Goal: Manage account settings

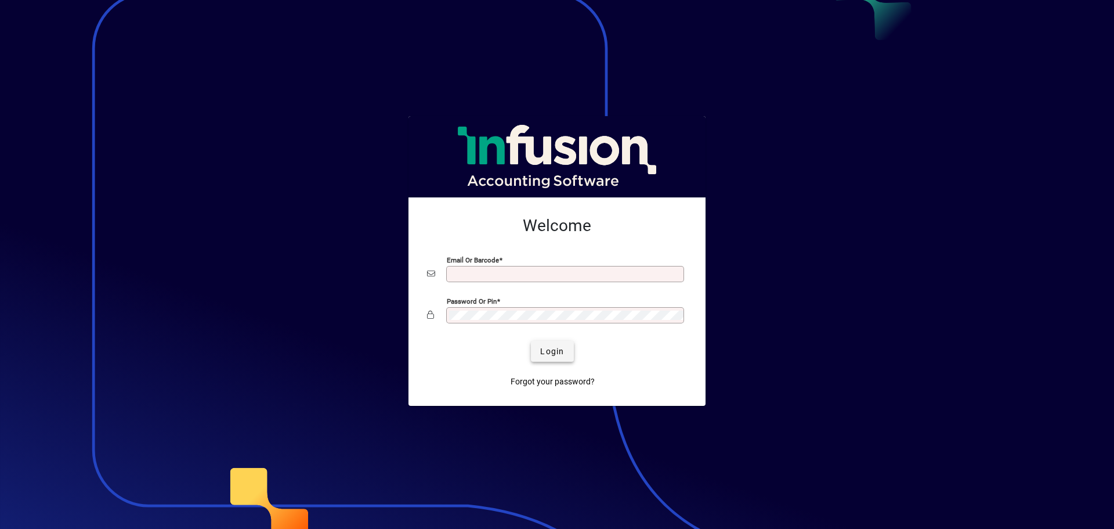
type input "**********"
click at [543, 353] on span "Login" at bounding box center [552, 351] width 24 height 12
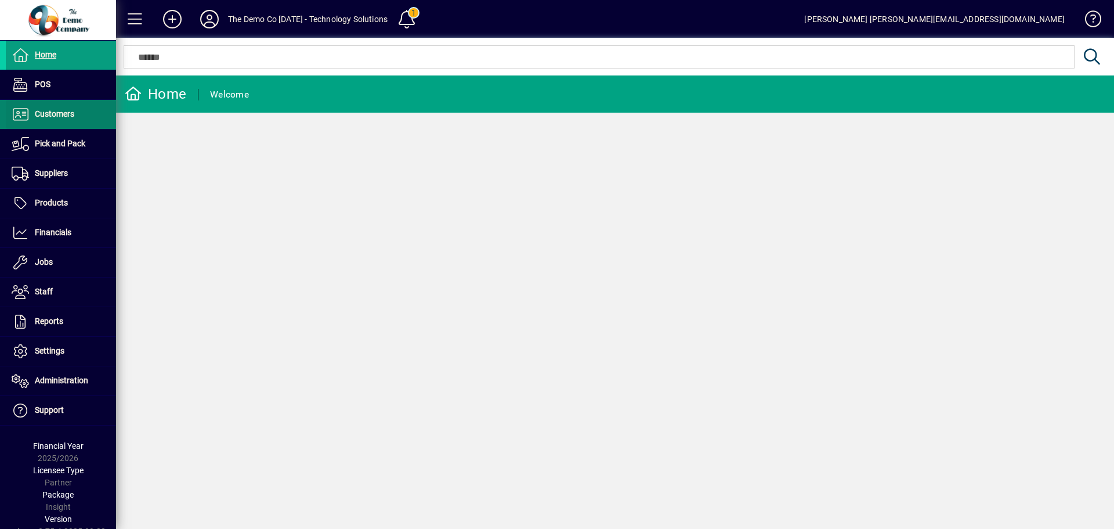
click at [62, 115] on span "Customers" at bounding box center [54, 113] width 39 height 9
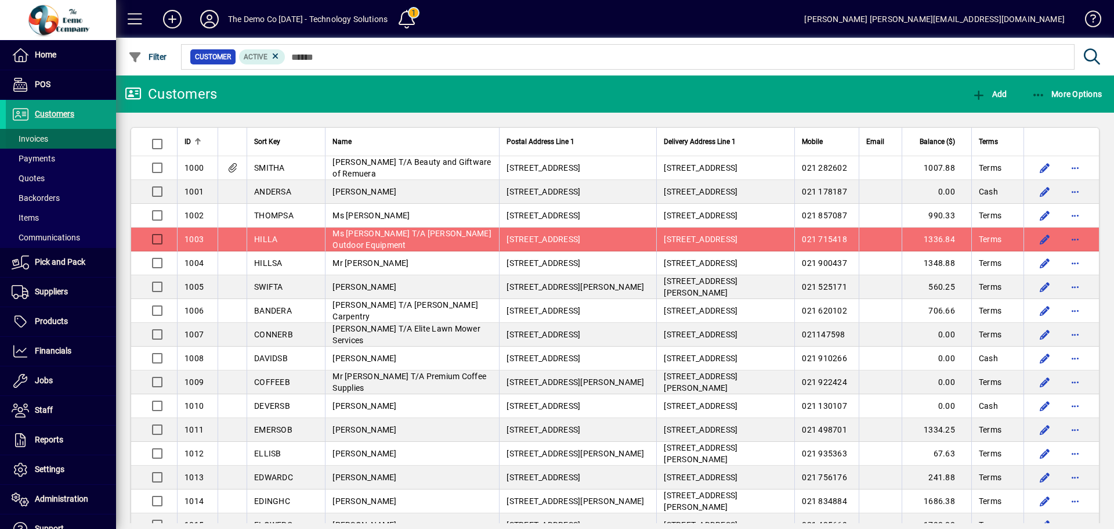
click at [35, 136] on span "Invoices" at bounding box center [30, 138] width 37 height 9
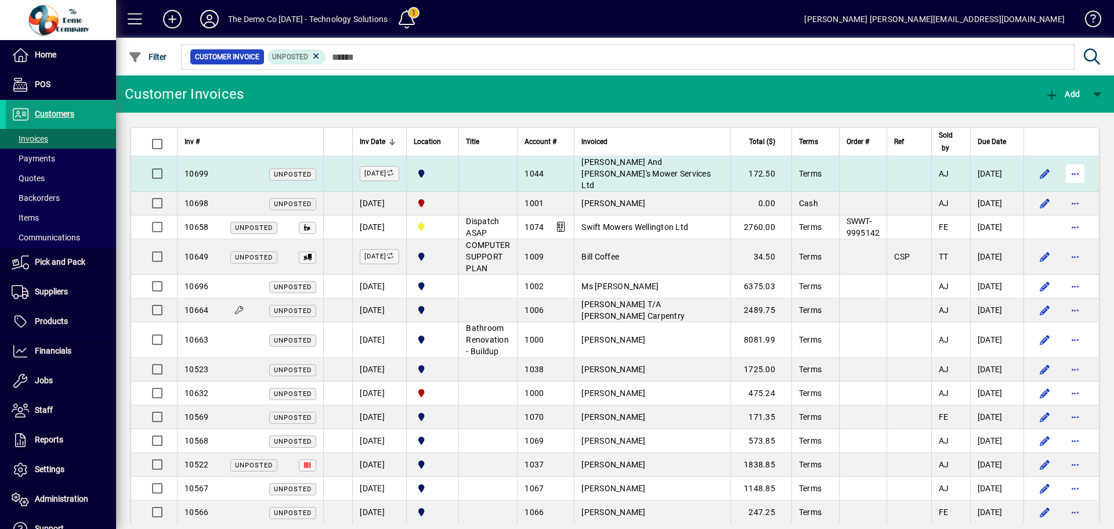
click at [1087, 168] on span "button" at bounding box center [1075, 174] width 28 height 28
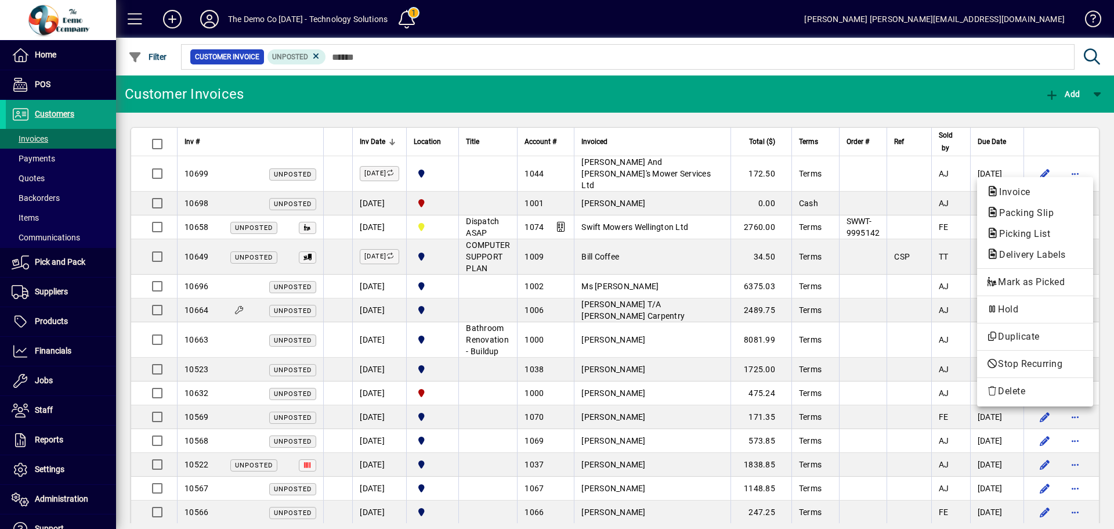
click at [857, 49] on div at bounding box center [557, 264] width 1114 height 529
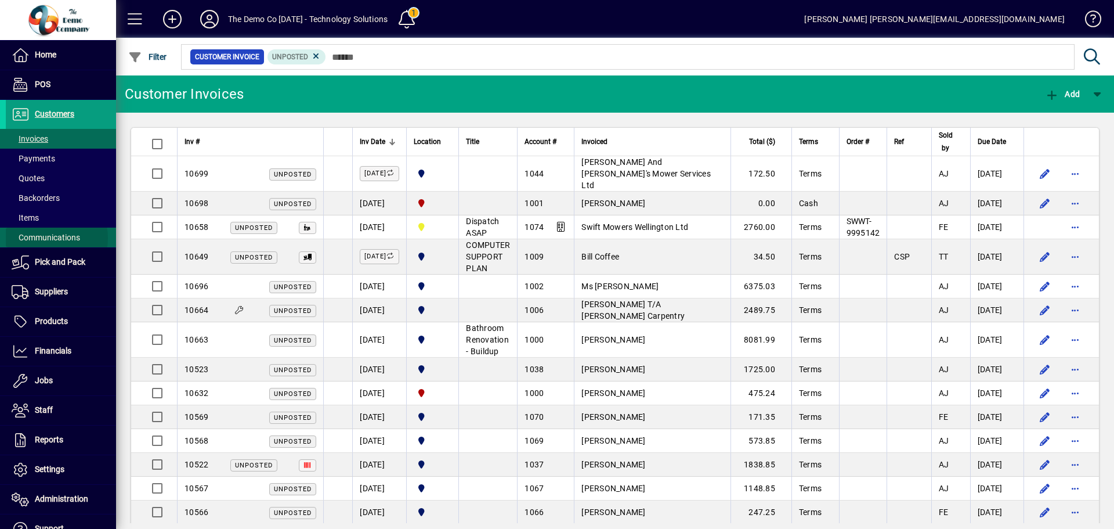
click at [45, 238] on span "Communications" at bounding box center [46, 237] width 68 height 9
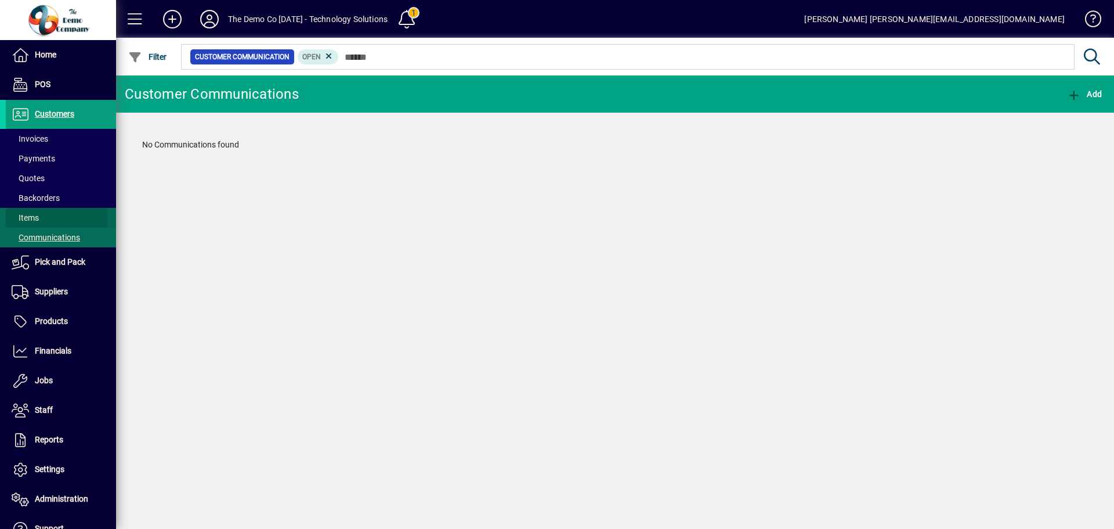
click at [31, 219] on span "Items" at bounding box center [25, 217] width 27 height 9
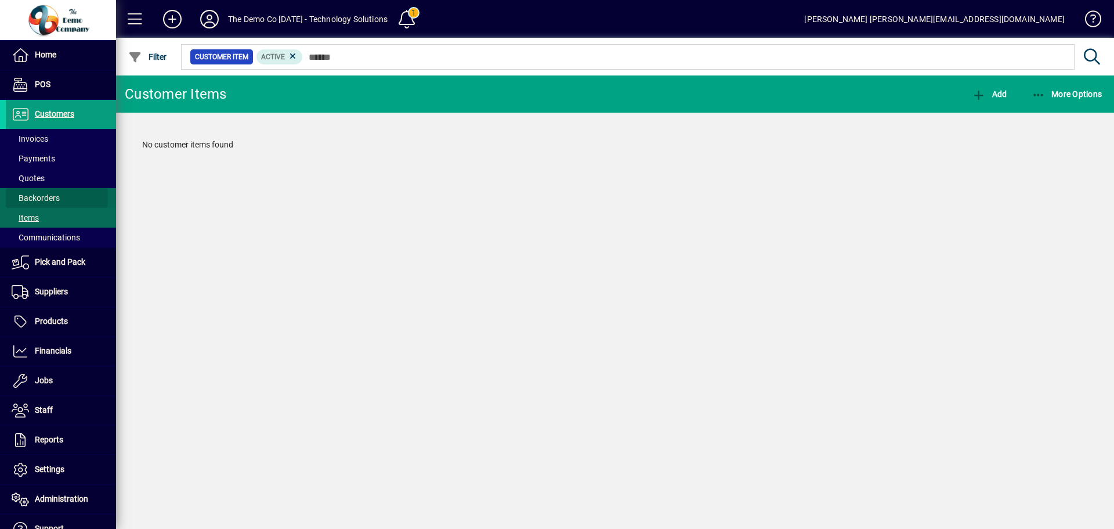
click at [34, 197] on span "Backorders" at bounding box center [36, 197] width 48 height 9
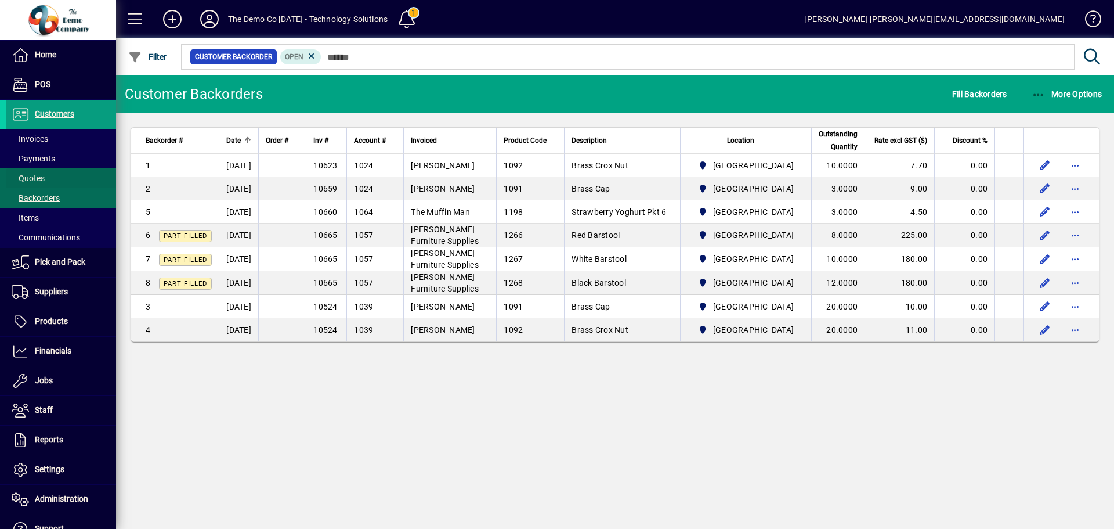
click at [30, 180] on span "Quotes" at bounding box center [28, 178] width 33 height 9
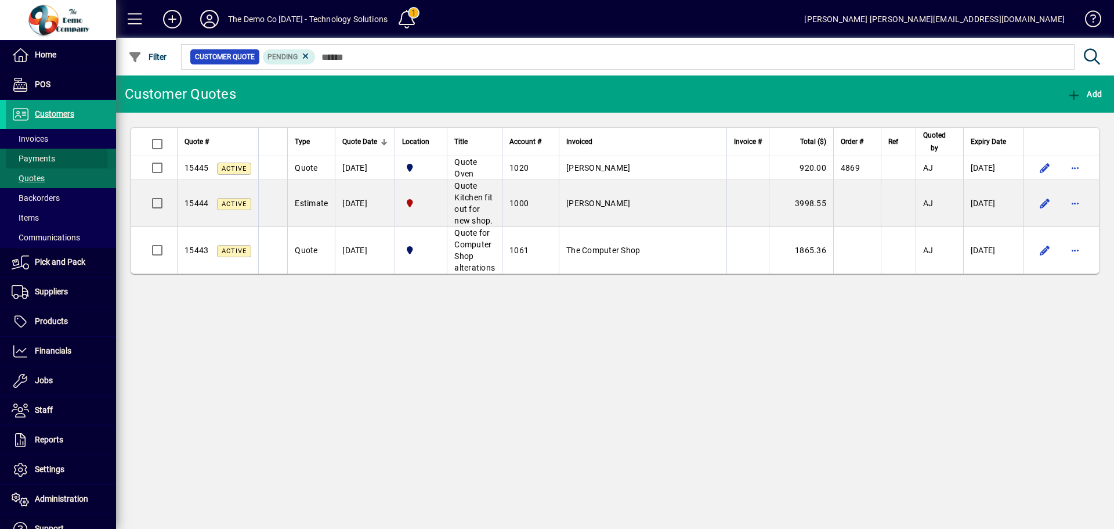
click at [29, 160] on span "Payments" at bounding box center [34, 158] width 44 height 9
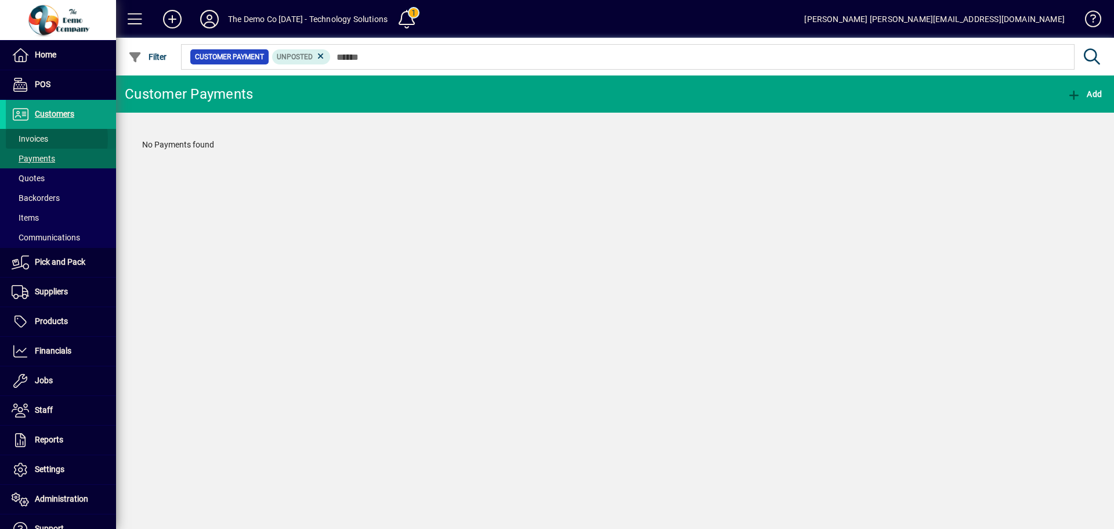
click at [32, 139] on span "Invoices" at bounding box center [30, 138] width 37 height 9
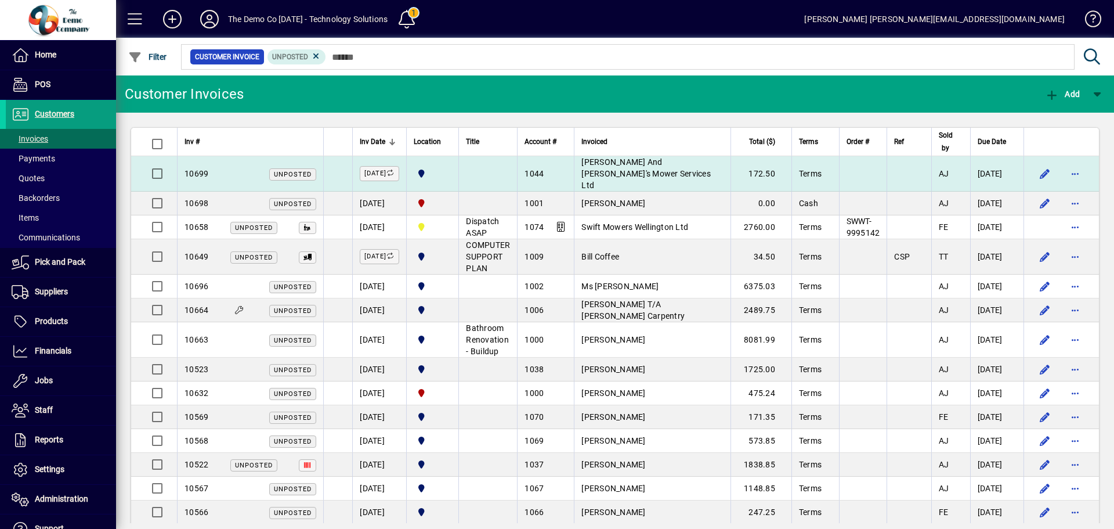
click at [510, 170] on td at bounding box center [487, 173] width 59 height 35
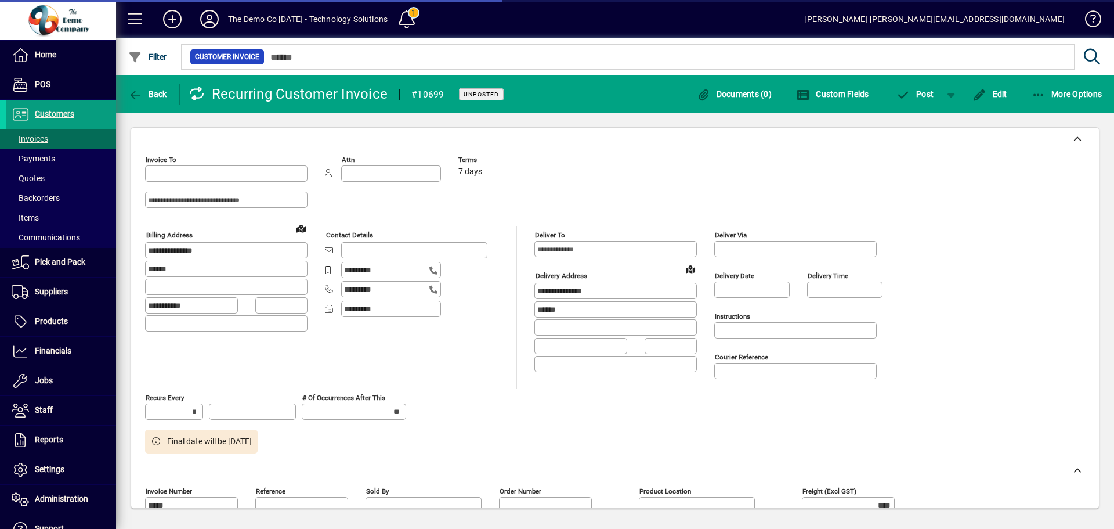
type input "********"
type input "**********"
type input "********"
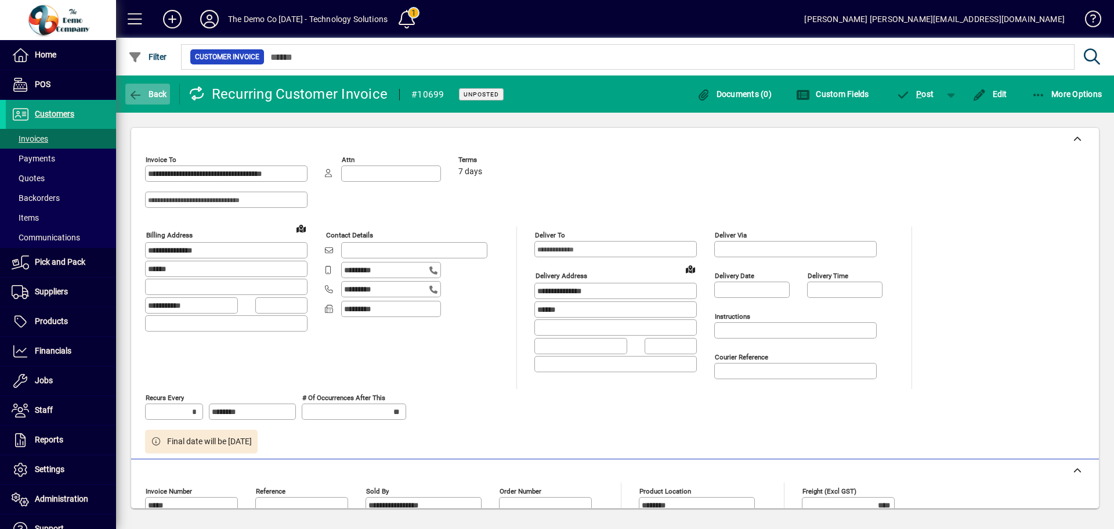
click at [140, 85] on span "button" at bounding box center [147, 94] width 45 height 28
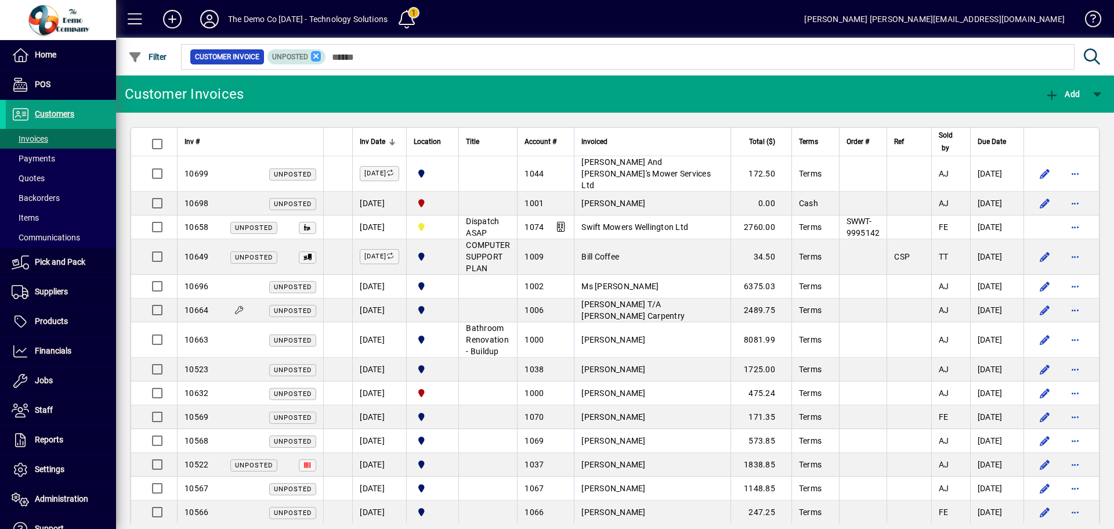
click at [314, 56] on icon at bounding box center [316, 56] width 10 height 10
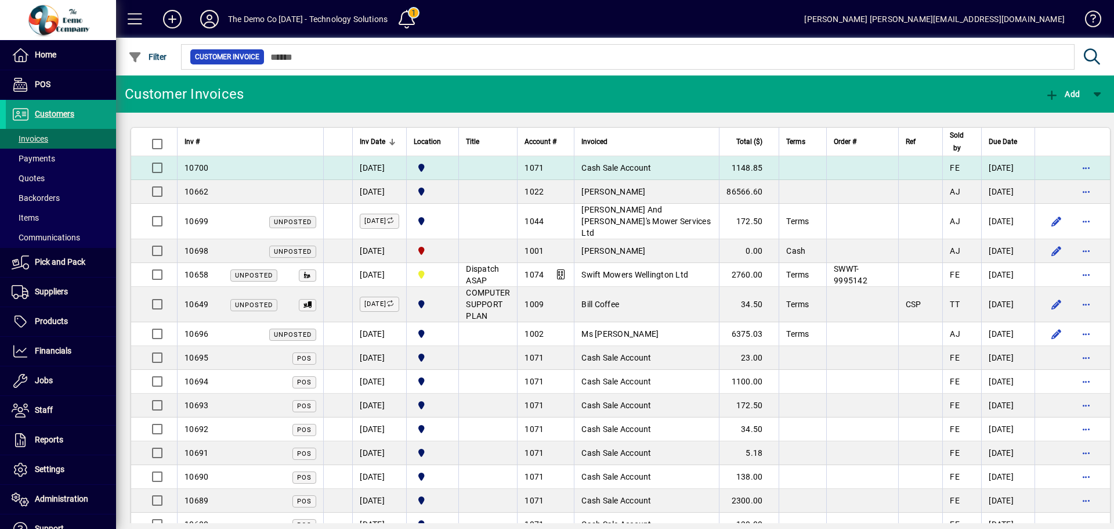
click at [1087, 167] on td at bounding box center [1072, 168] width 75 height 24
click at [214, 168] on div "10700" at bounding box center [251, 168] width 132 height 12
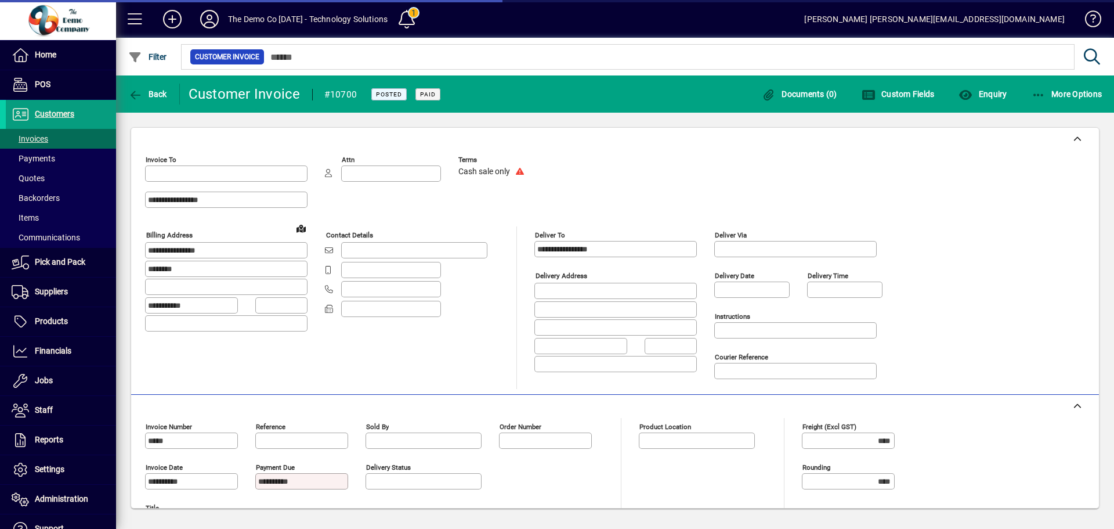
type input "********"
type input "**********"
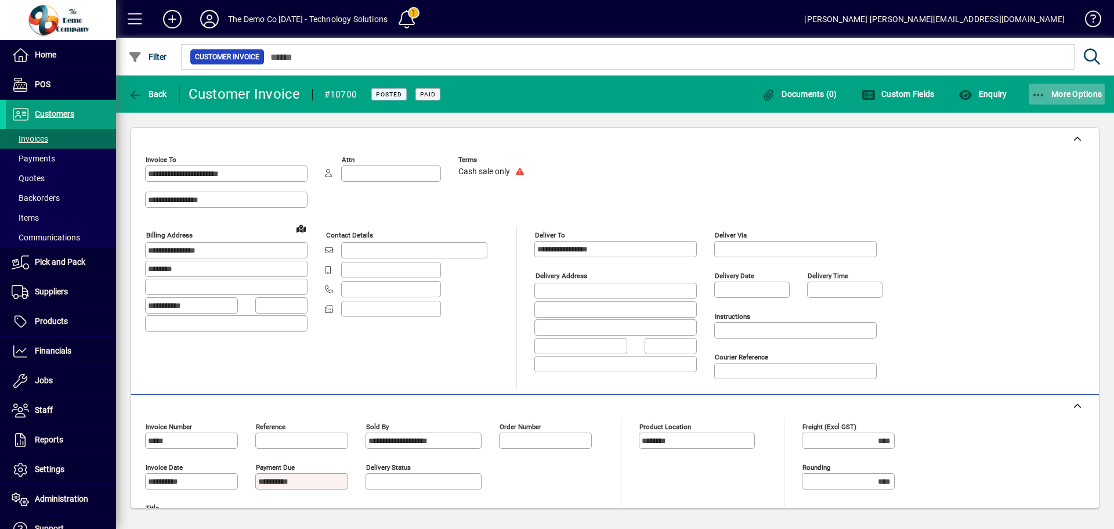
click at [1037, 93] on icon "button" at bounding box center [1039, 95] width 15 height 12
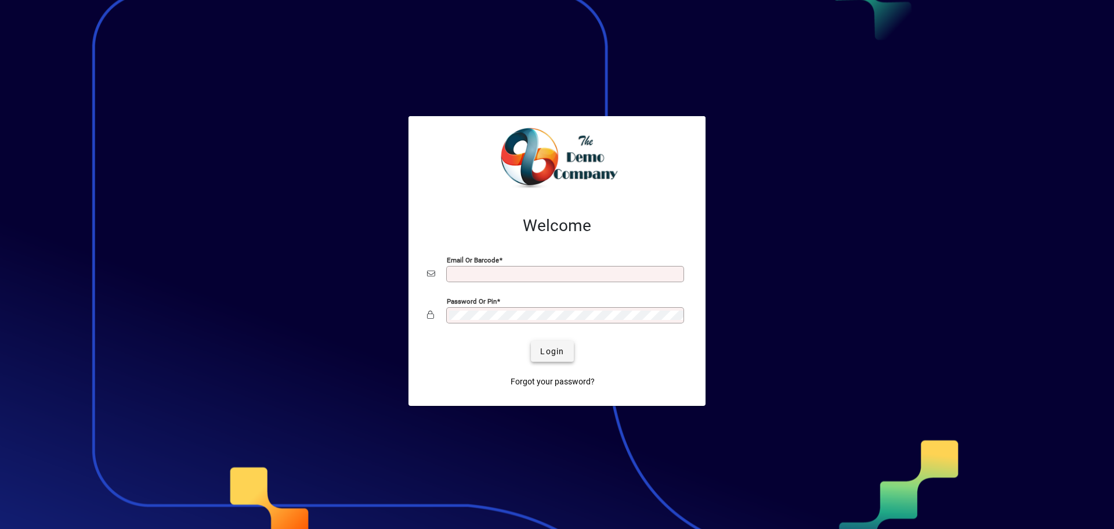
type input "**********"
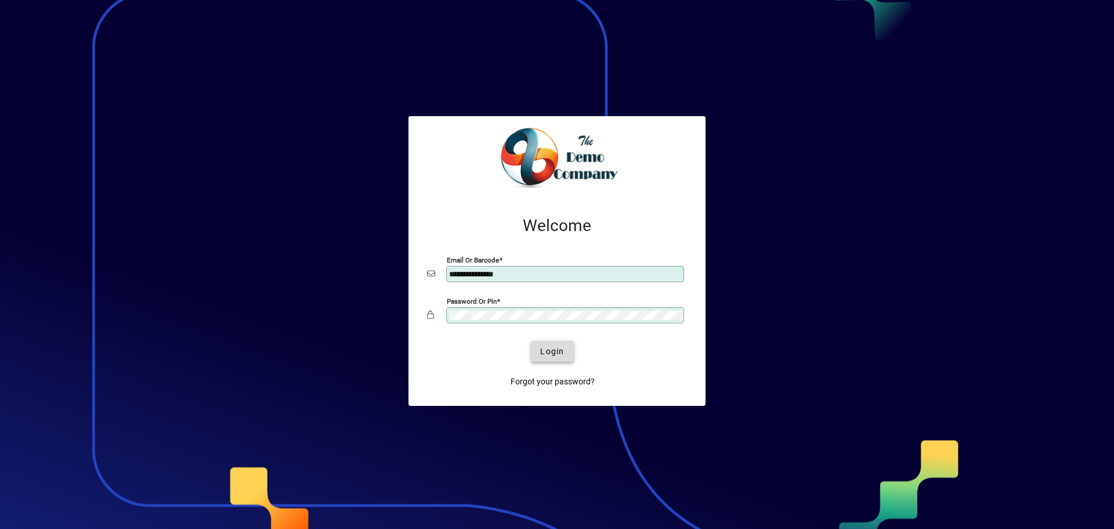
click at [552, 346] on span "Login" at bounding box center [552, 351] width 24 height 12
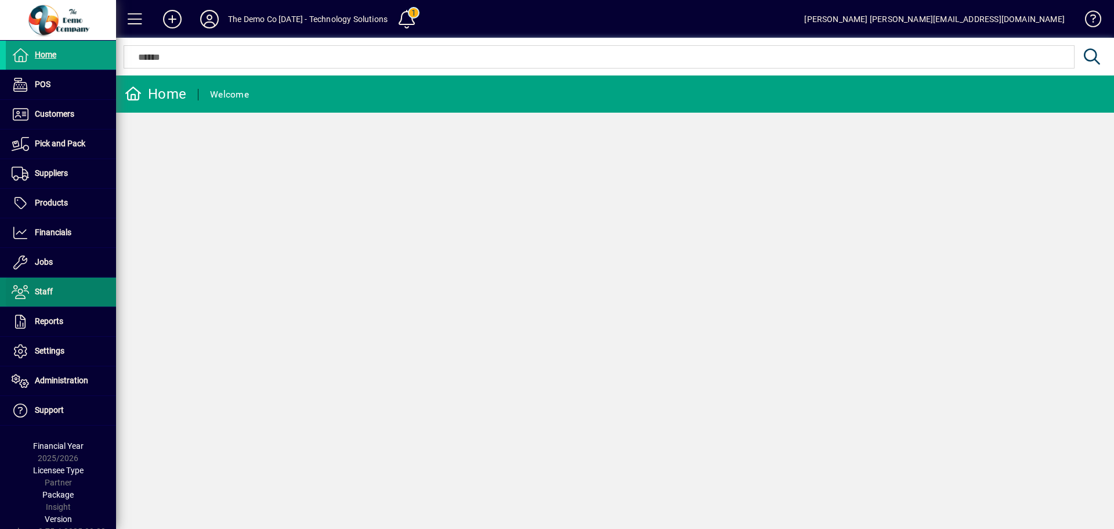
click at [49, 294] on span "Staff" at bounding box center [44, 291] width 18 height 9
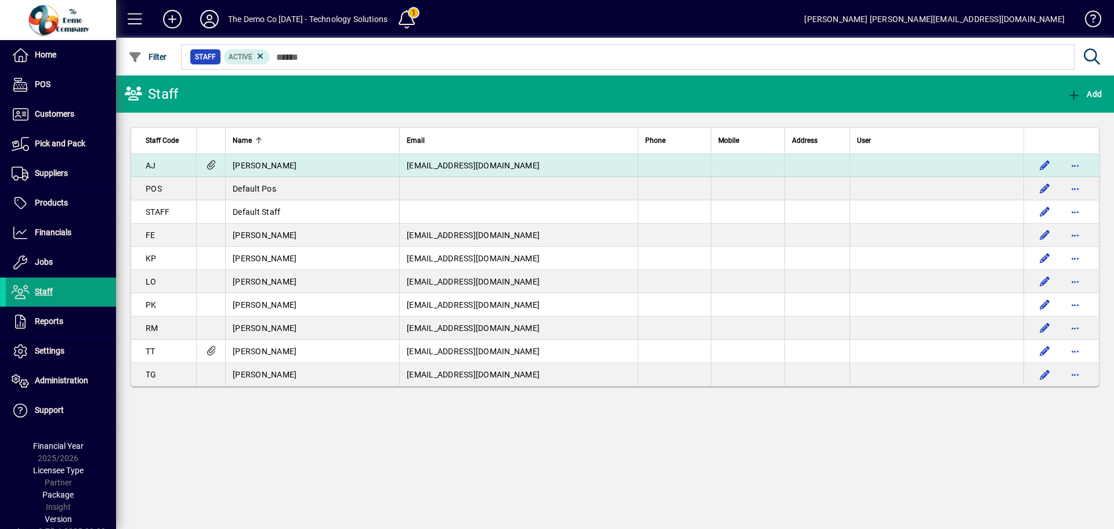
click at [257, 165] on span "Amanda Johns" at bounding box center [265, 165] width 64 height 9
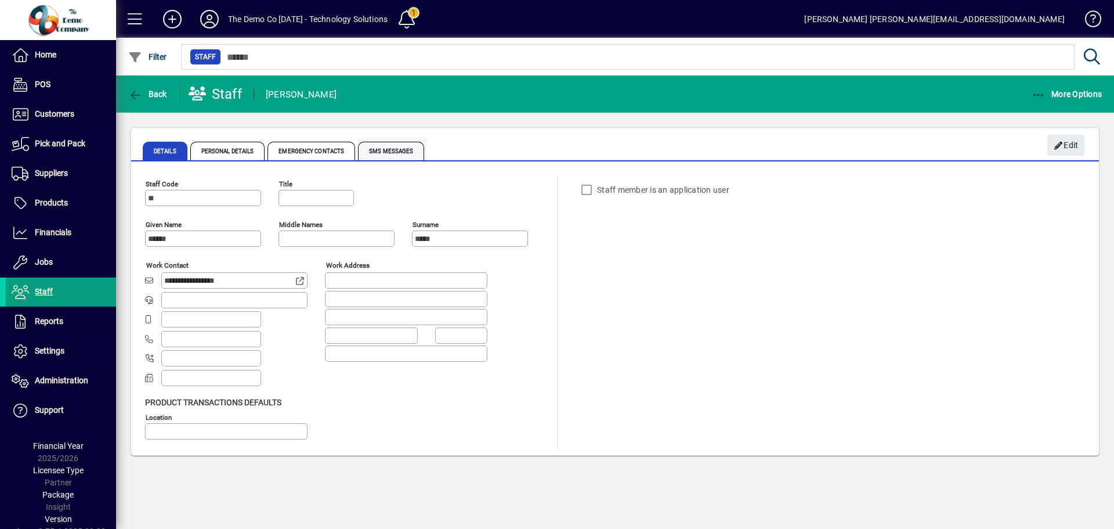
click at [392, 155] on span "SMS Messages" at bounding box center [391, 151] width 66 height 19
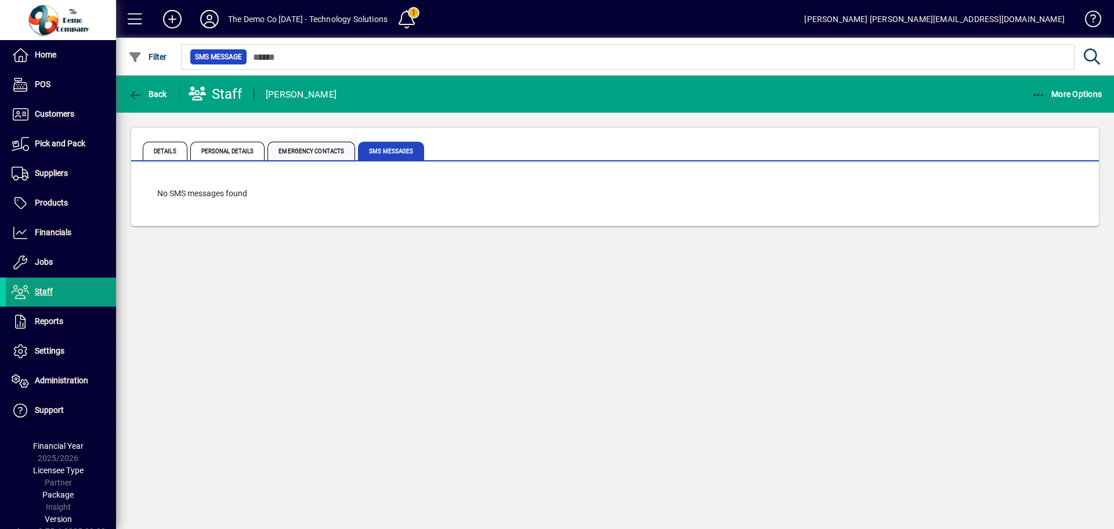
click at [305, 150] on span "Emergency Contacts" at bounding box center [312, 151] width 88 height 19
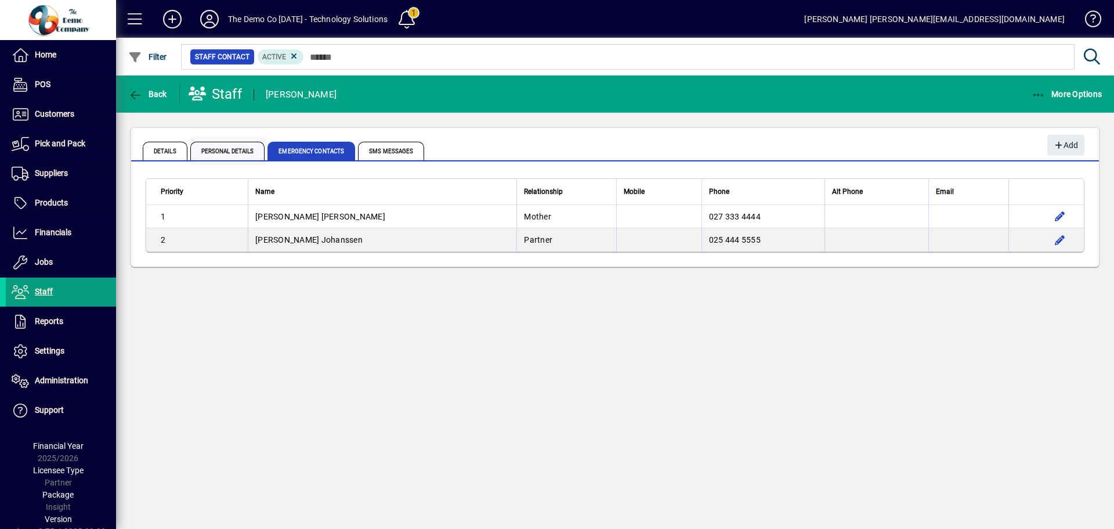
click at [237, 150] on span "Personal Details" at bounding box center [227, 151] width 75 height 19
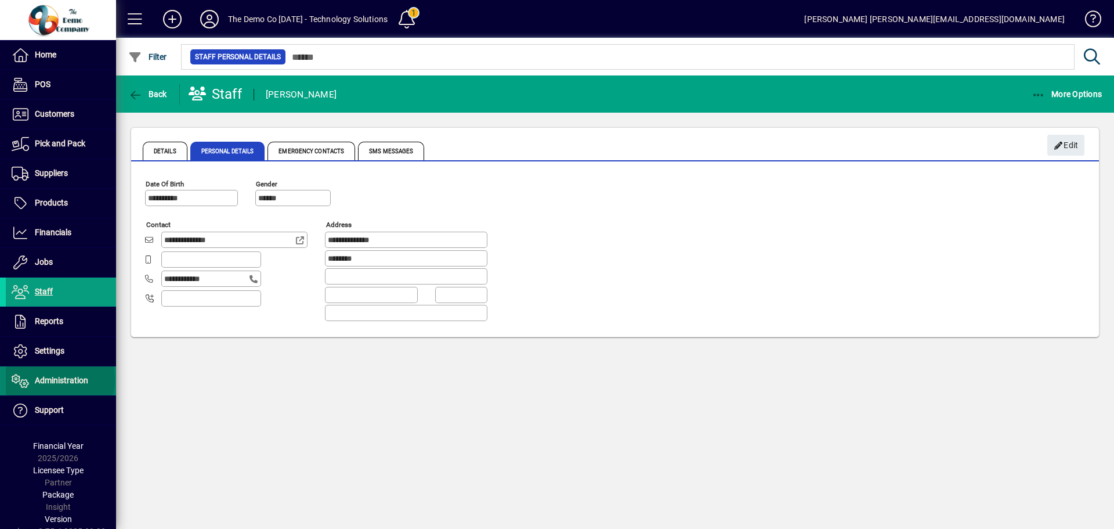
click at [59, 379] on span "Administration" at bounding box center [61, 379] width 53 height 9
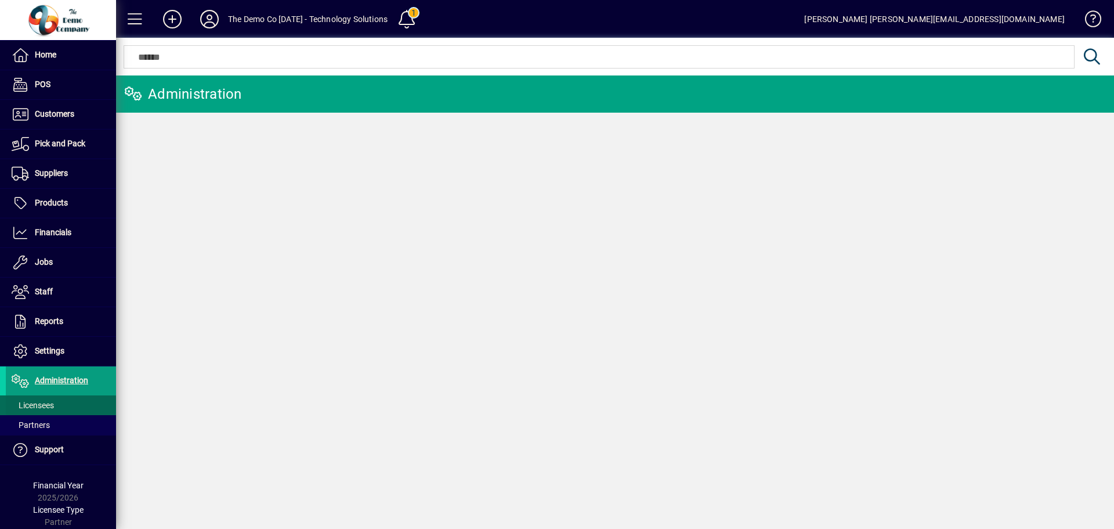
click at [37, 403] on span "Licensees" at bounding box center [33, 404] width 42 height 9
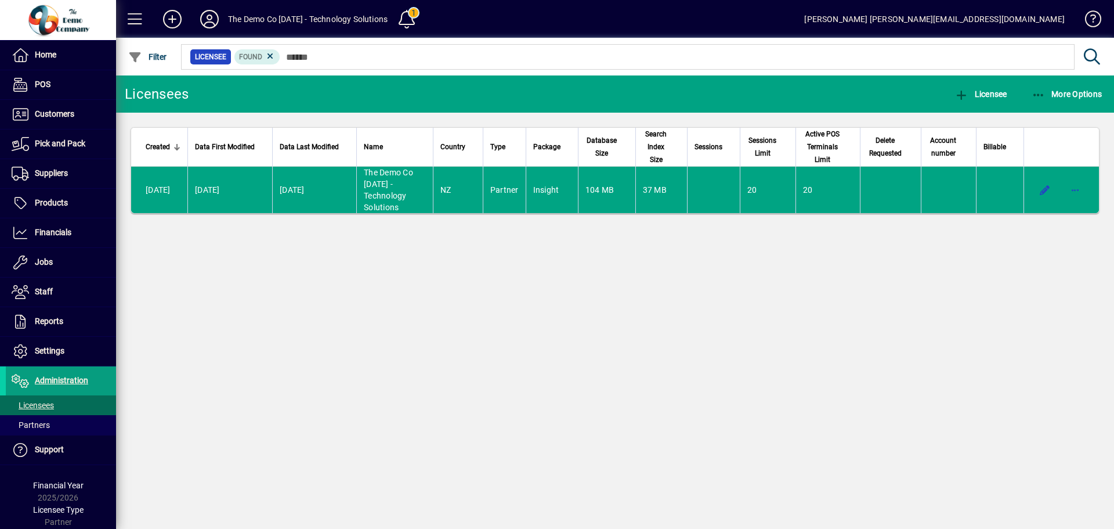
click at [294, 190] on td "25/09/2025" at bounding box center [314, 190] width 84 height 46
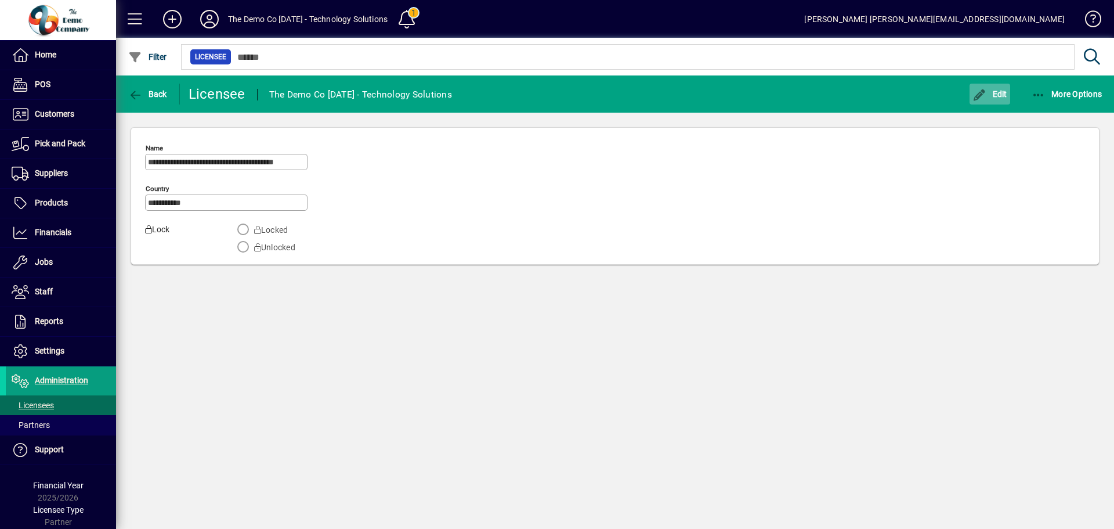
click at [1001, 89] on span "Edit" at bounding box center [990, 93] width 35 height 9
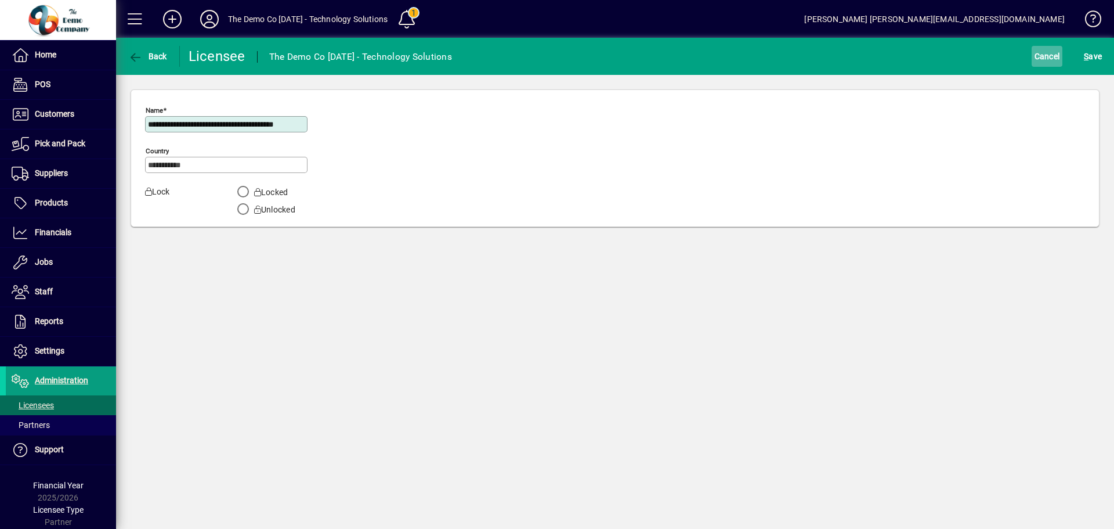
click at [1048, 54] on span "Cancel" at bounding box center [1048, 56] width 26 height 19
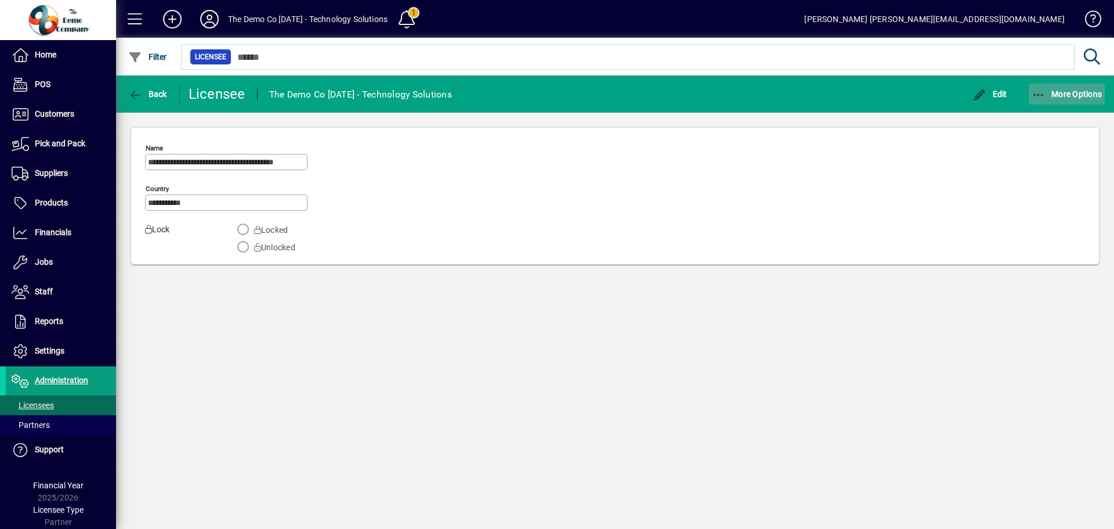
click at [1073, 96] on span "More Options" at bounding box center [1067, 93] width 71 height 9
click at [32, 424] on span "Partners" at bounding box center [31, 424] width 38 height 9
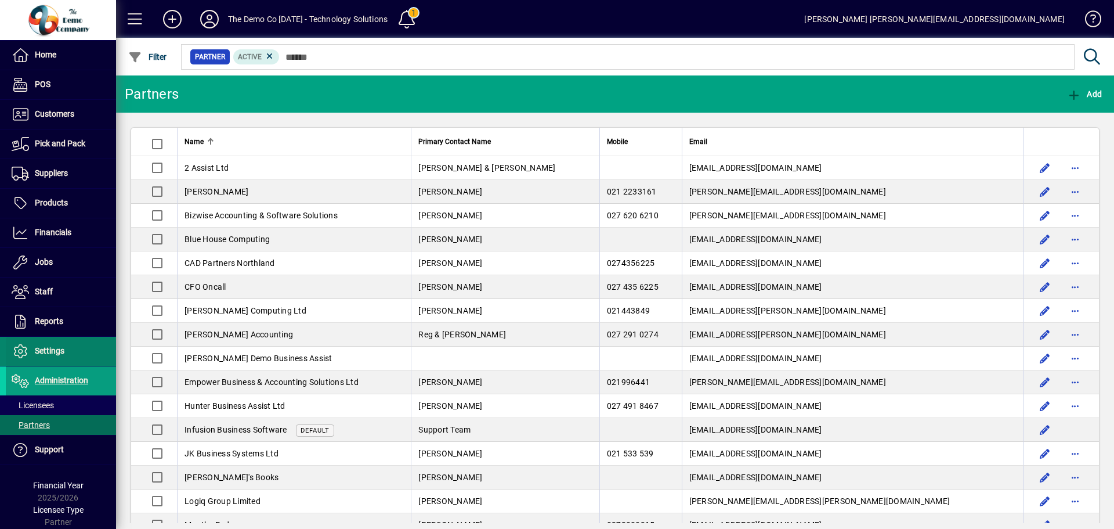
click at [41, 352] on span "Settings" at bounding box center [50, 350] width 30 height 9
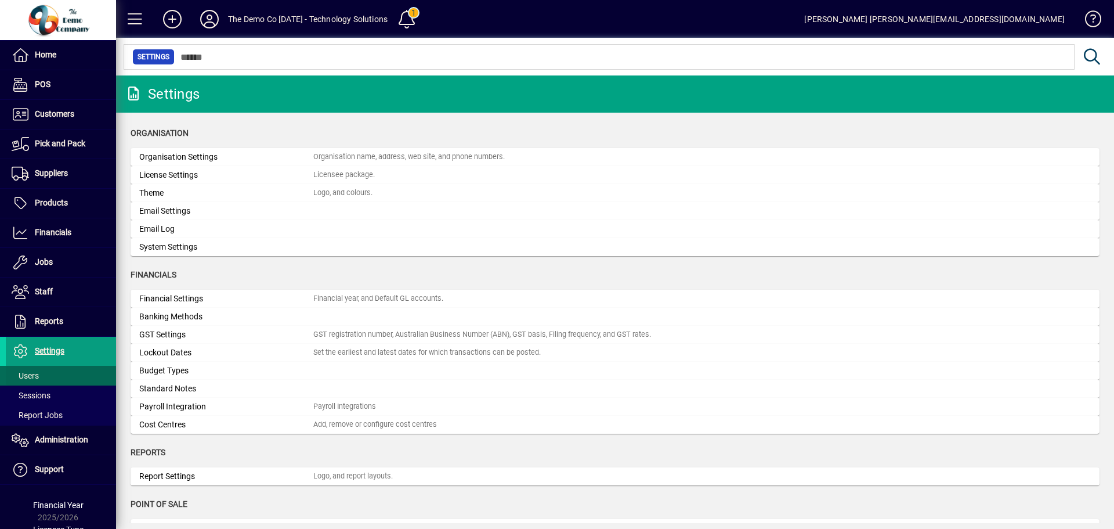
click at [26, 371] on span "Users" at bounding box center [25, 375] width 27 height 9
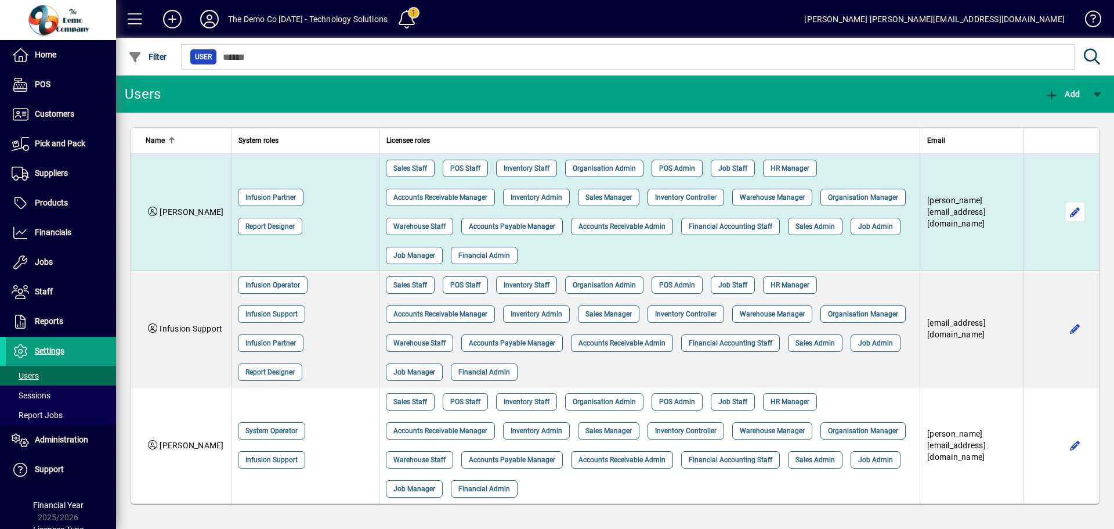
click at [1072, 212] on span "button" at bounding box center [1075, 212] width 28 height 28
